Goal: Navigation & Orientation: Find specific page/section

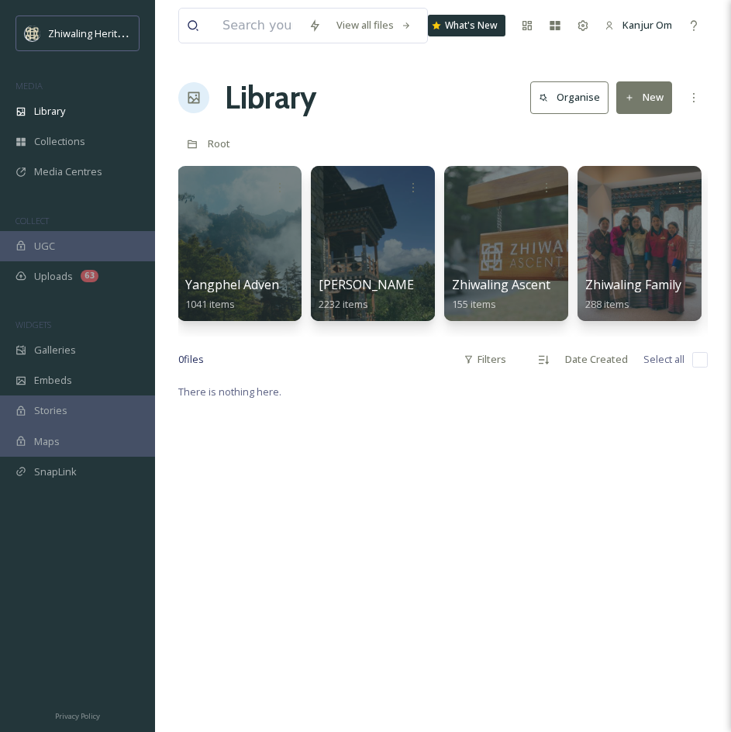
scroll to position [0, 423]
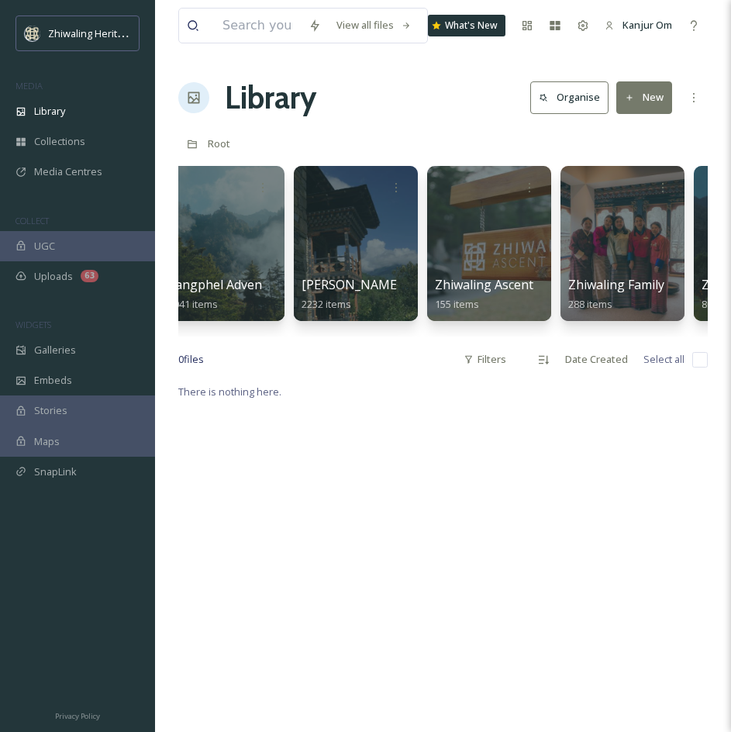
click at [350, 268] on div at bounding box center [355, 243] width 126 height 158
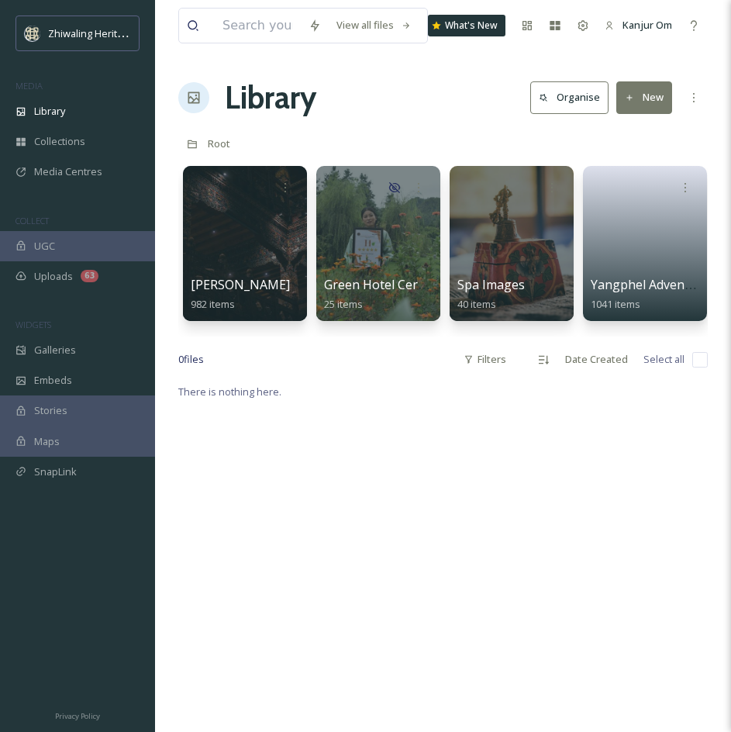
click at [410, 129] on div "Root" at bounding box center [443, 143] width 530 height 29
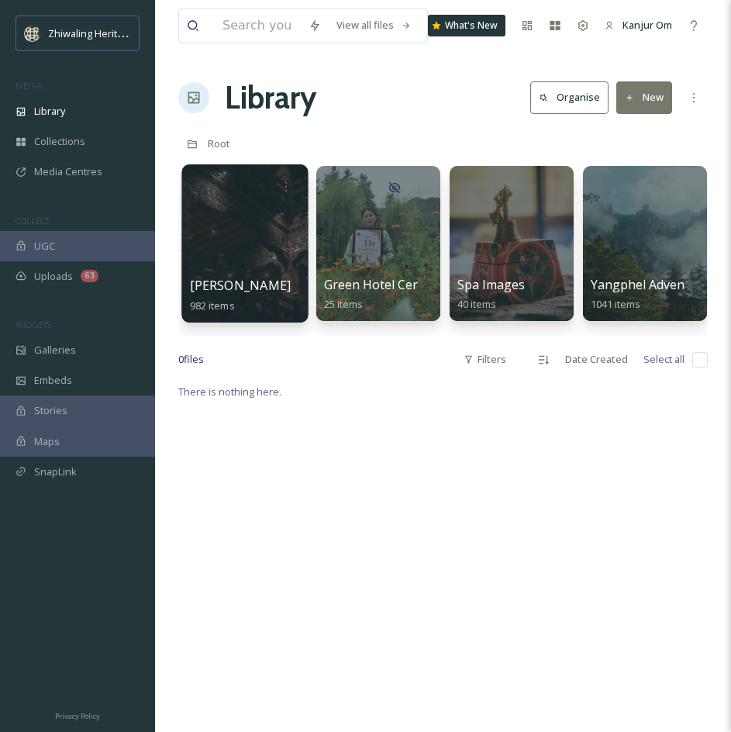
click at [263, 239] on div at bounding box center [244, 243] width 126 height 158
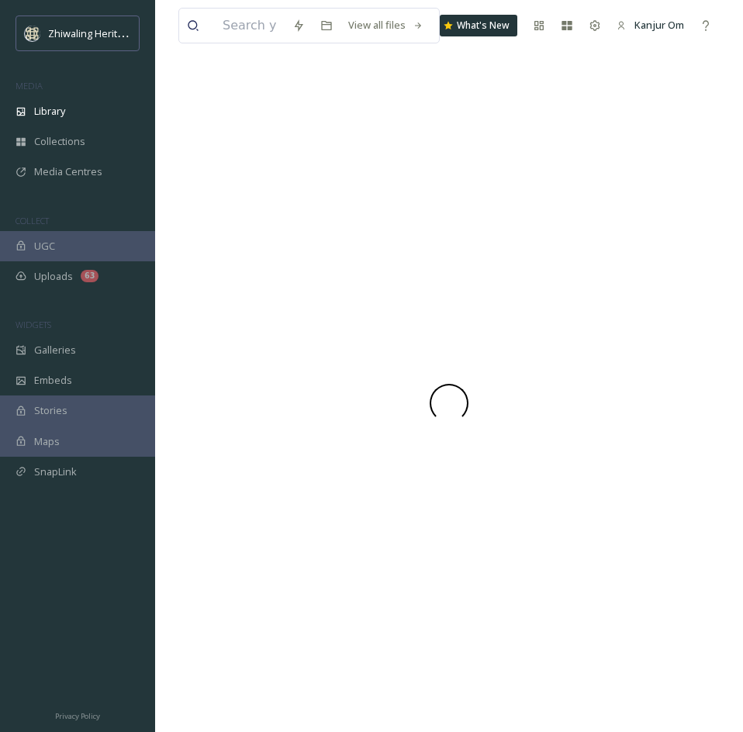
click at [263, 239] on div at bounding box center [448, 403] width 541 height 658
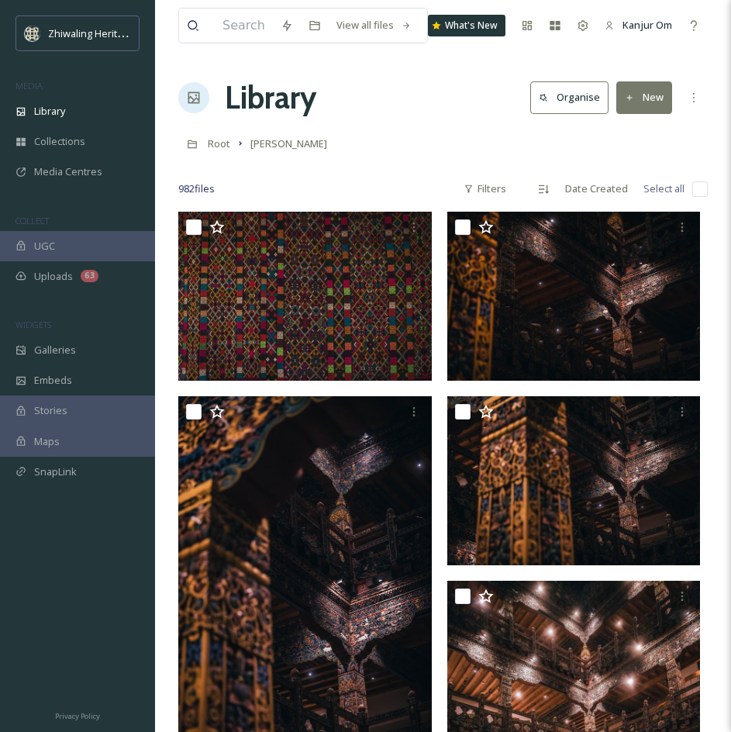
click at [389, 155] on div "Root [PERSON_NAME]" at bounding box center [443, 143] width 530 height 29
click at [462, 117] on div "Library Organise New" at bounding box center [443, 97] width 530 height 47
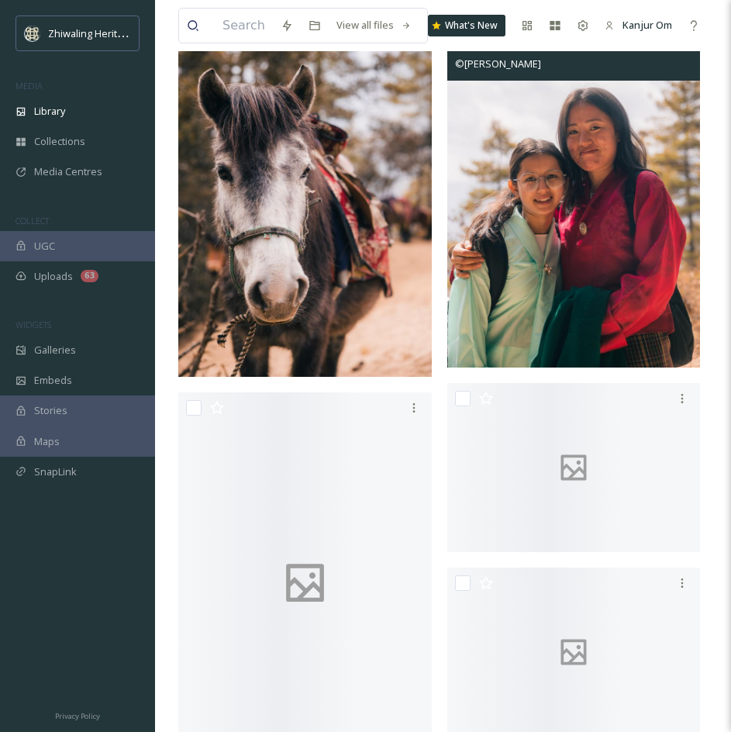
scroll to position [42413, 0]
